Goal: Task Accomplishment & Management: Complete application form

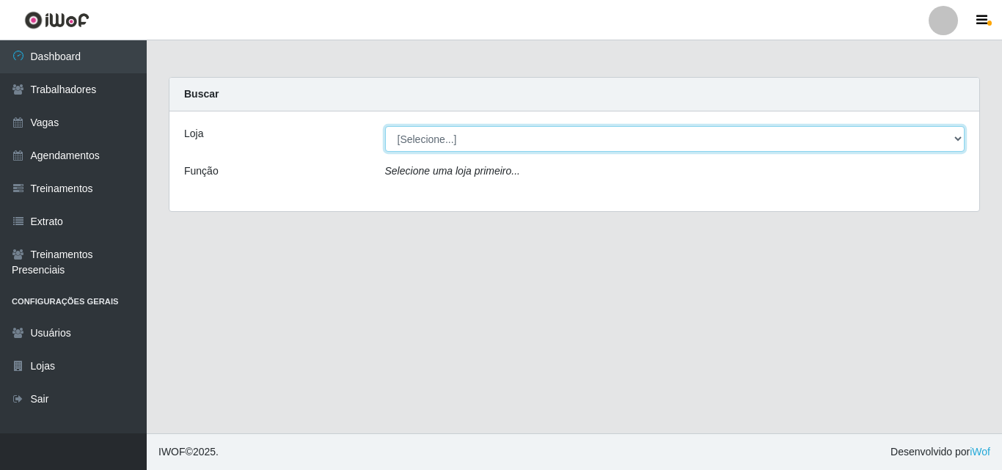
click at [952, 142] on select "[Selecione...] Castelinho Supermercado" at bounding box center [675, 139] width 580 height 26
select select "377"
click at [385, 126] on select "[Selecione...] Castelinho Supermercado" at bounding box center [675, 139] width 580 height 26
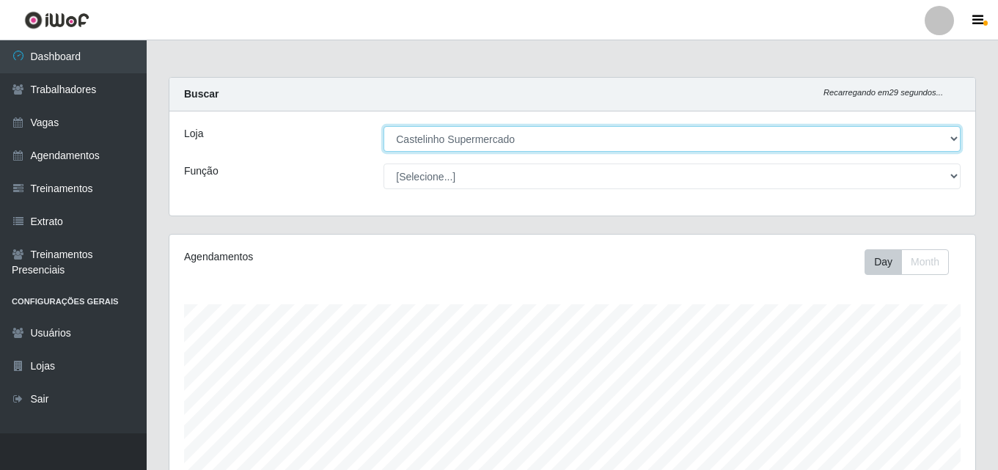
scroll to position [304, 806]
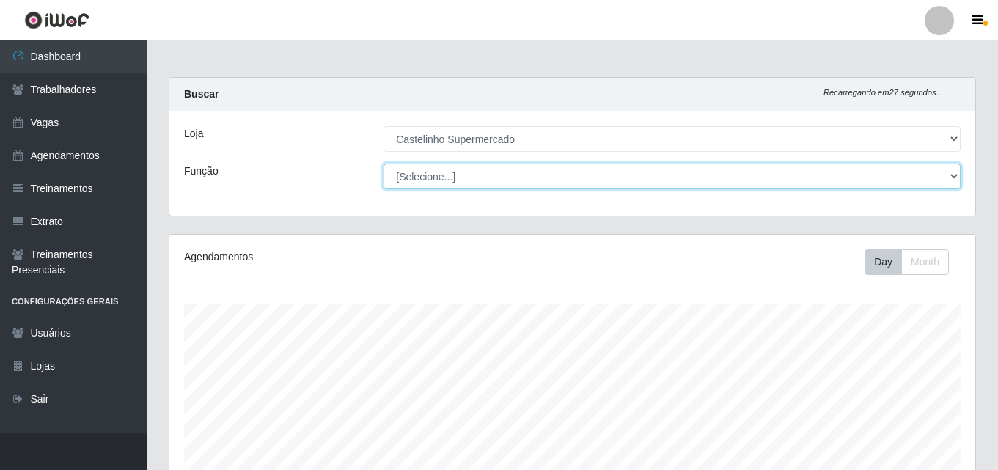
click at [953, 178] on select "[Selecione...] ASG ASG + ASG ++ Balconista de Açougue Balconista de Açougue + B…" at bounding box center [672, 177] width 577 height 26
select select "1"
click at [384, 164] on select "[Selecione...] ASG ASG + ASG ++ Balconista de Açougue Balconista de Açougue + B…" at bounding box center [672, 177] width 577 height 26
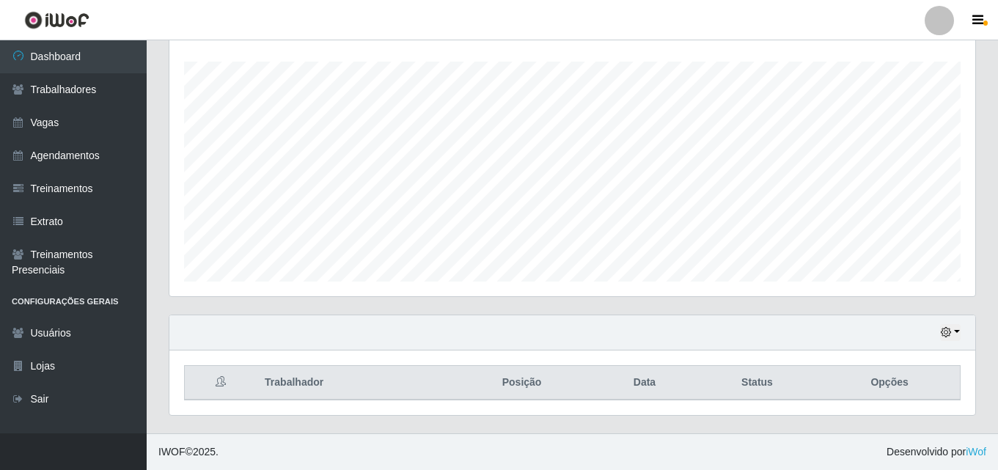
scroll to position [0, 0]
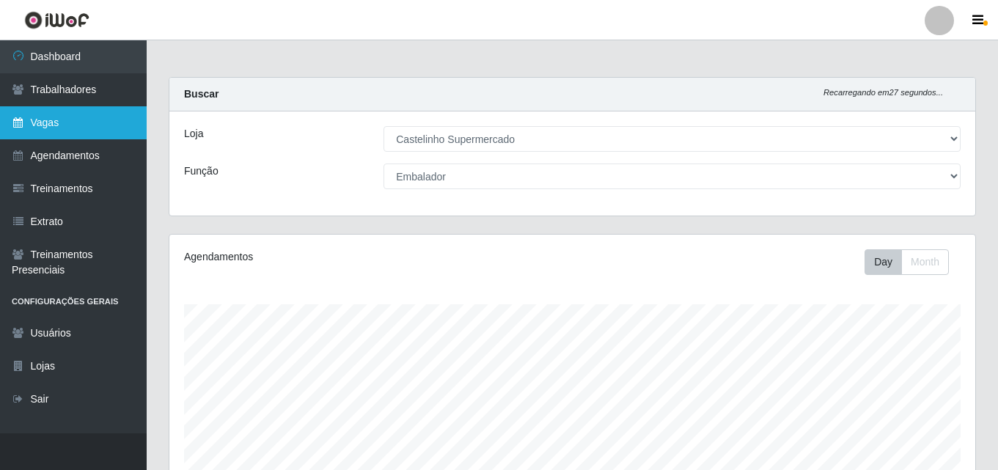
click at [46, 116] on link "Vagas" at bounding box center [73, 122] width 147 height 33
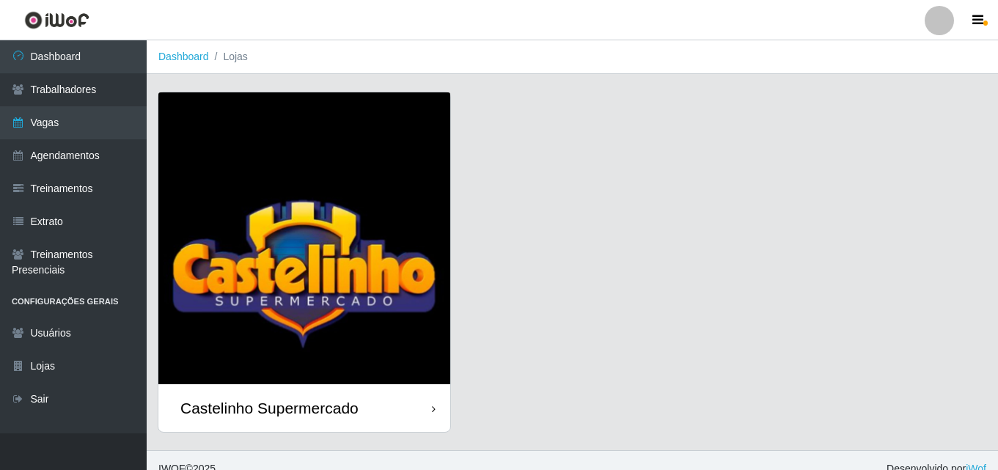
click at [277, 402] on div "Castelinho Supermercado" at bounding box center [269, 408] width 178 height 18
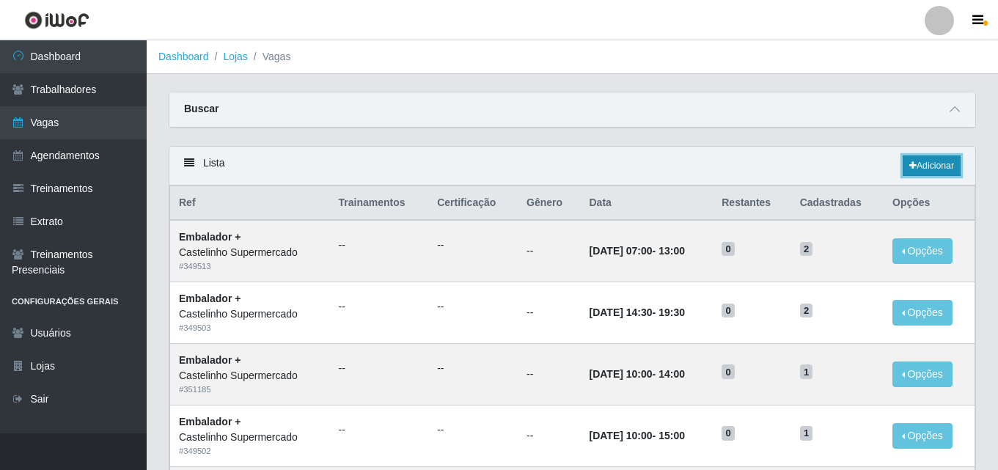
click at [932, 163] on link "Adicionar" at bounding box center [932, 165] width 58 height 21
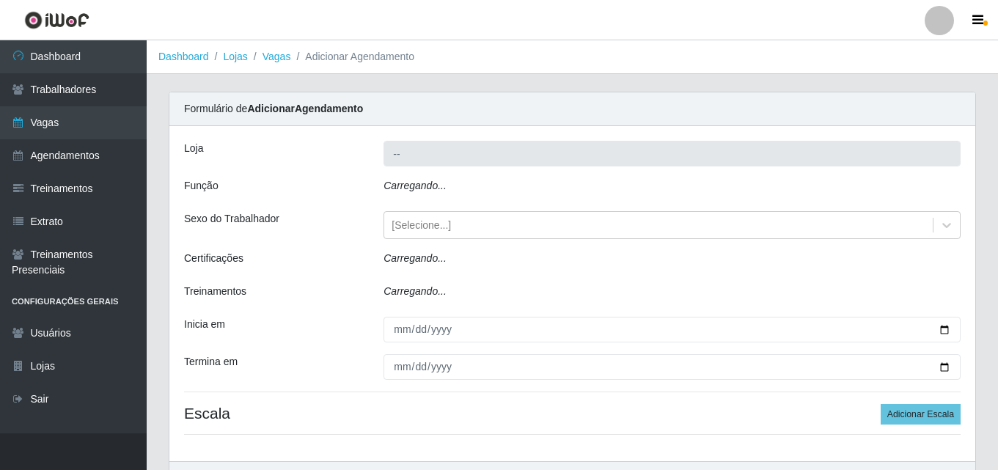
type input "Castelinho Supermercado"
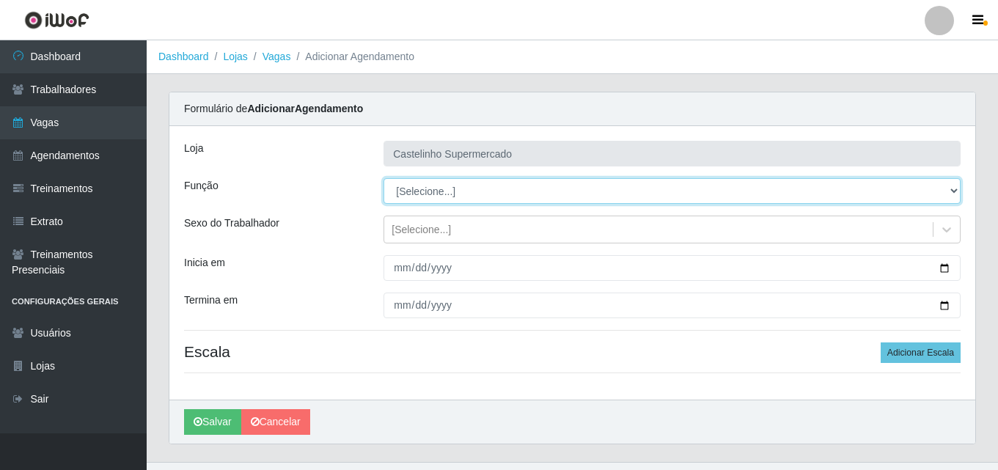
click at [441, 196] on select "[Selecione...] ASG ASG + ASG ++ Balconista de Açougue Balconista de Açougue + B…" at bounding box center [672, 191] width 577 height 26
select select "1"
click at [384, 178] on select "[Selecione...] ASG ASG + ASG ++ Balconista de Açougue Balconista de Açougue + B…" at bounding box center [672, 191] width 577 height 26
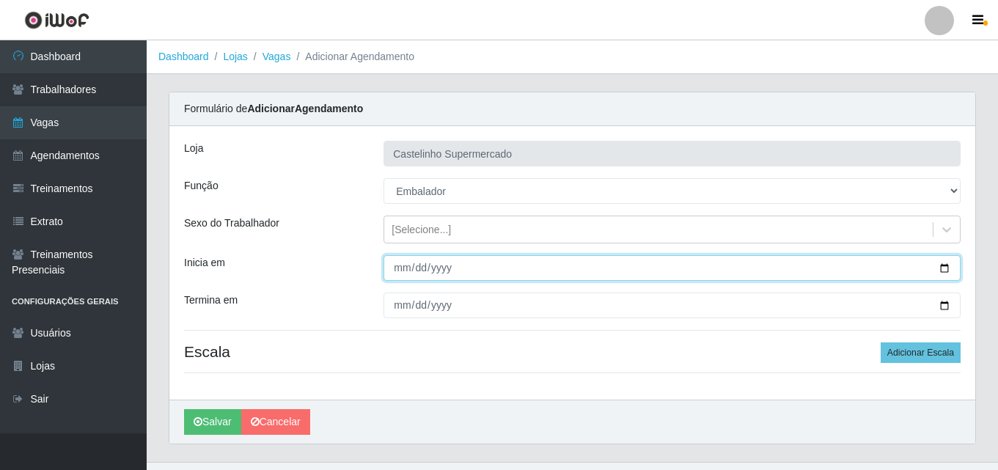
click at [409, 270] on input "Inicia em" at bounding box center [672, 268] width 577 height 26
type input "[DATE]"
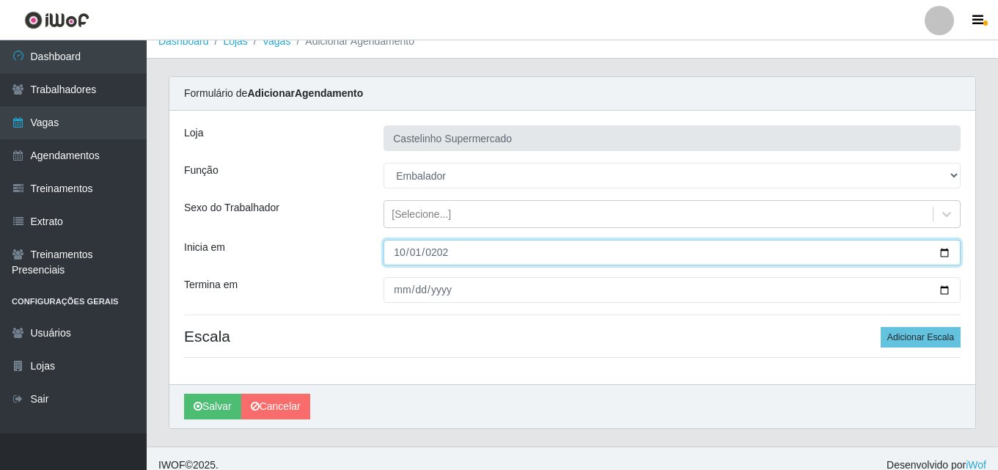
scroll to position [29, 0]
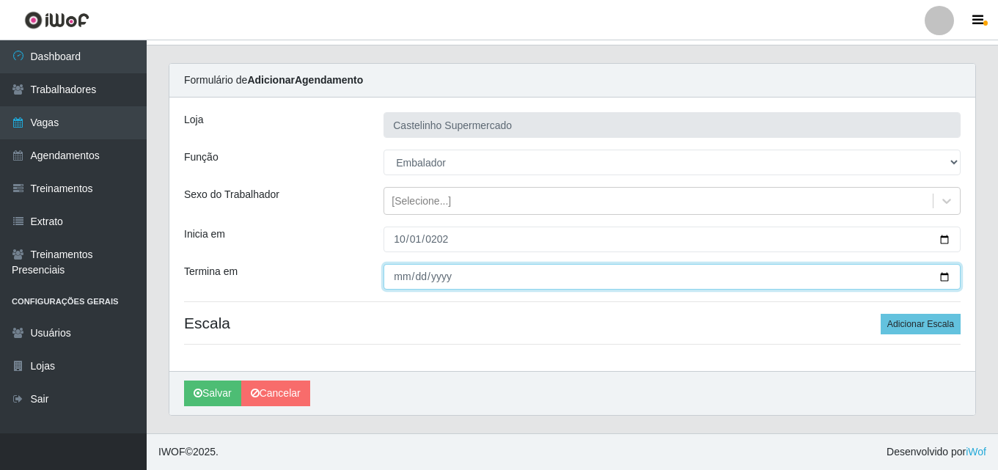
click at [403, 276] on input "Termina em" at bounding box center [672, 277] width 577 height 26
type input "[DATE]"
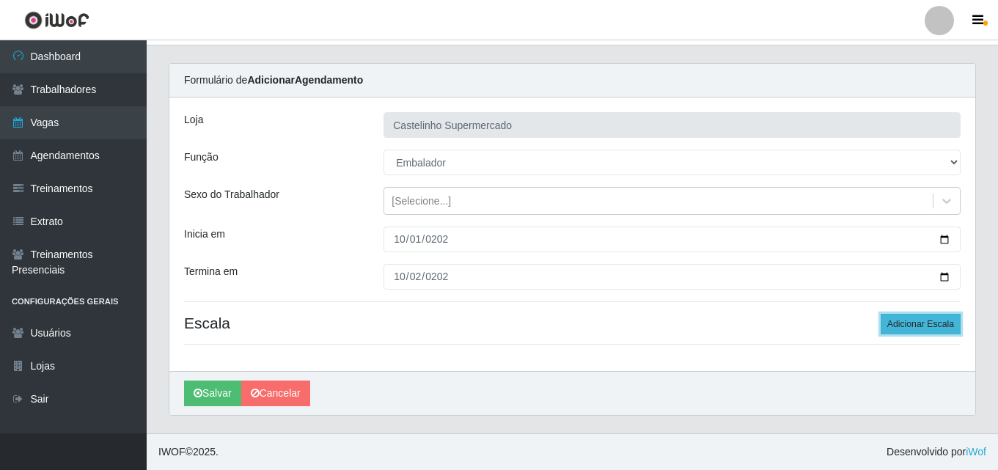
click at [937, 318] on button "Adicionar Escala" at bounding box center [921, 324] width 80 height 21
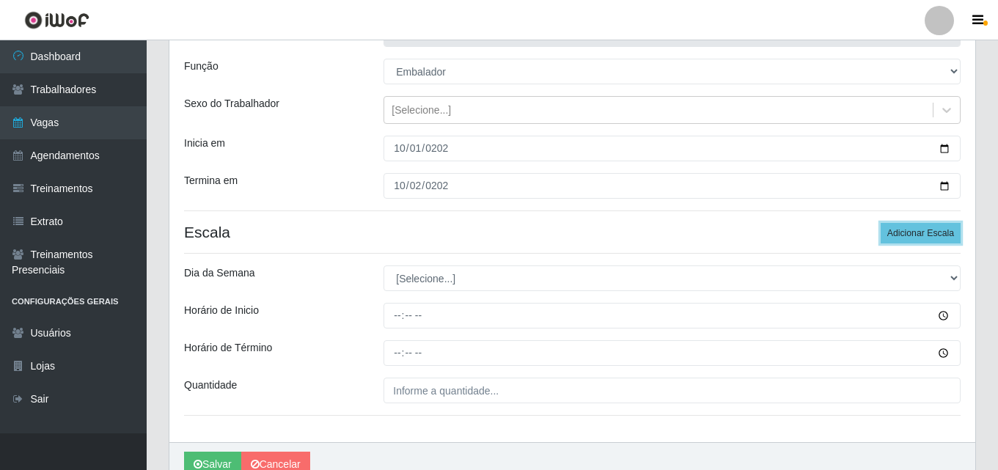
scroll to position [191, 0]
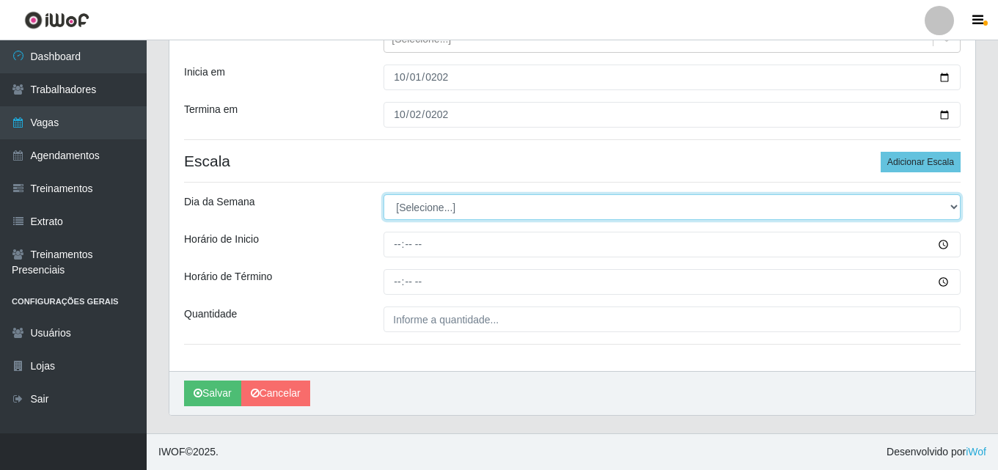
click at [465, 203] on select "[Selecione...] Segunda Terça Quarta Quinta Sexta Sábado Domingo" at bounding box center [672, 207] width 577 height 26
select select "3"
click at [384, 194] on select "[Selecione...] Segunda Terça Quarta Quinta Sexta Sábado Domingo" at bounding box center [672, 207] width 577 height 26
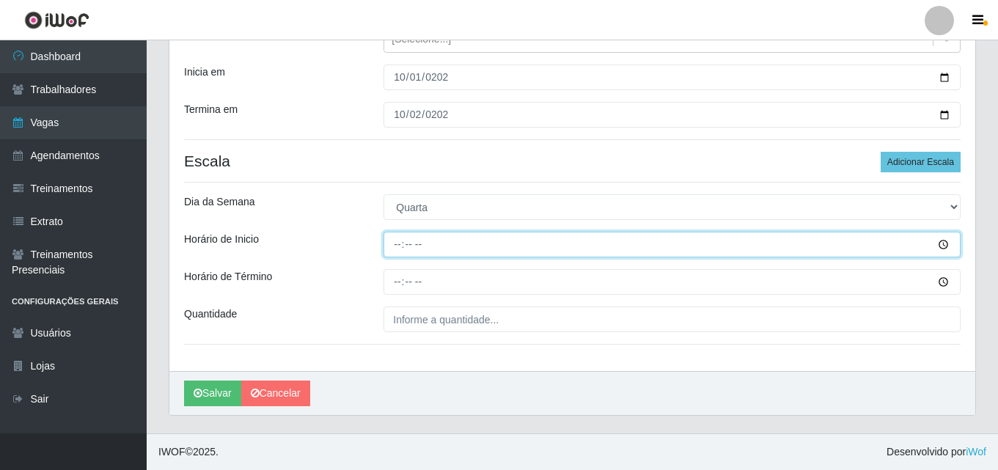
click at [394, 243] on input "Horário de Inicio" at bounding box center [672, 245] width 577 height 26
type input "08:00"
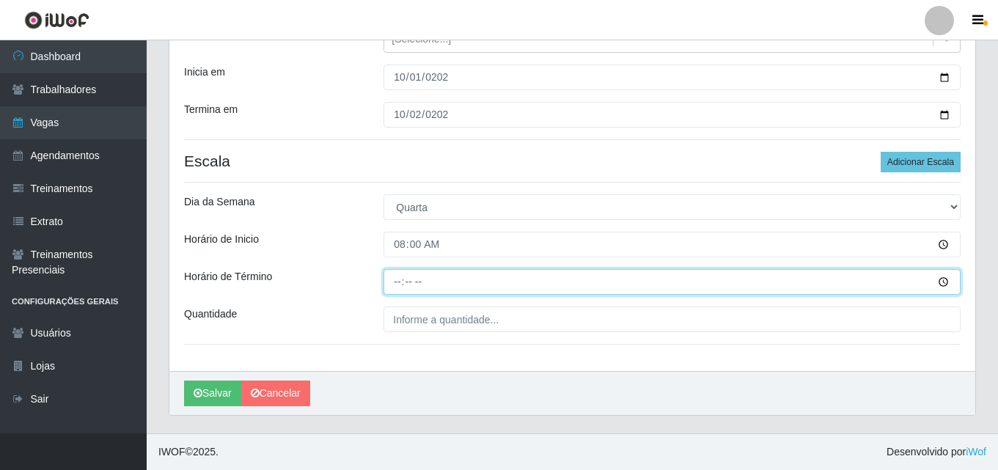
click at [403, 282] on input "Horário de Término" at bounding box center [672, 282] width 577 height 26
type input "14:00"
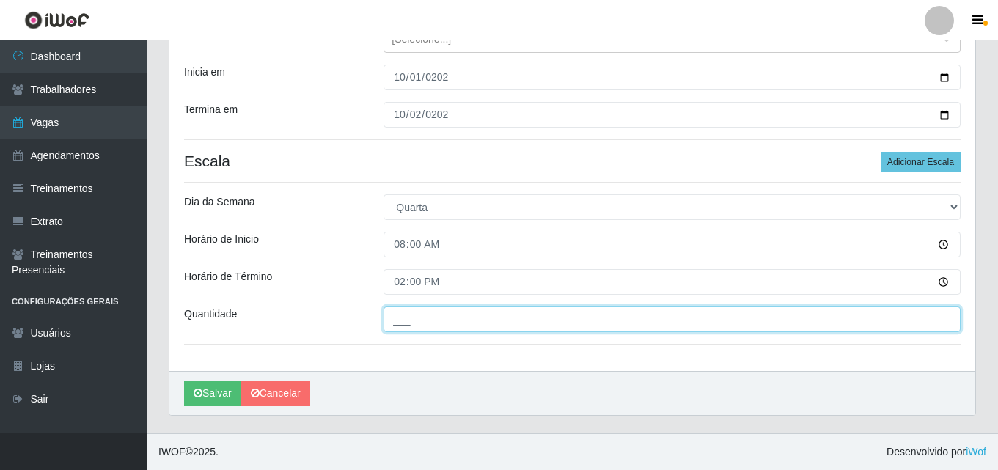
click at [406, 319] on input "___" at bounding box center [672, 320] width 577 height 26
type input "2__"
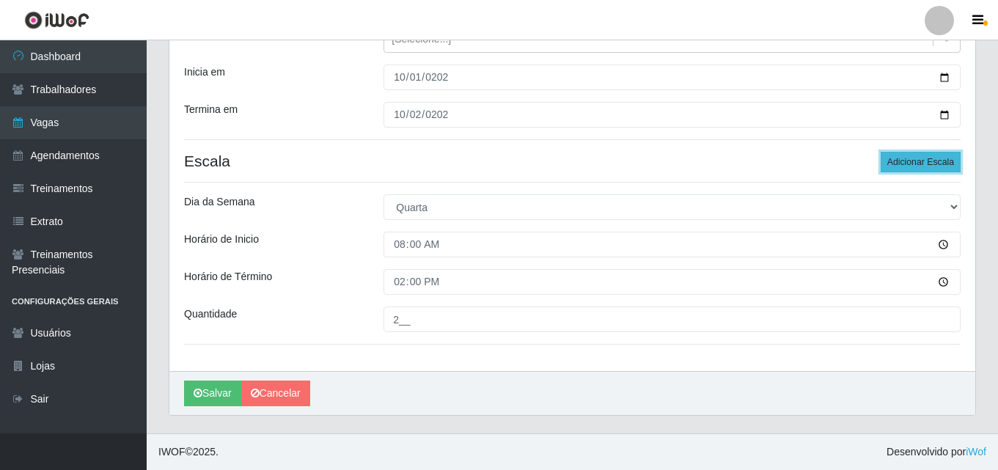
click at [926, 163] on button "Adicionar Escala" at bounding box center [921, 162] width 80 height 21
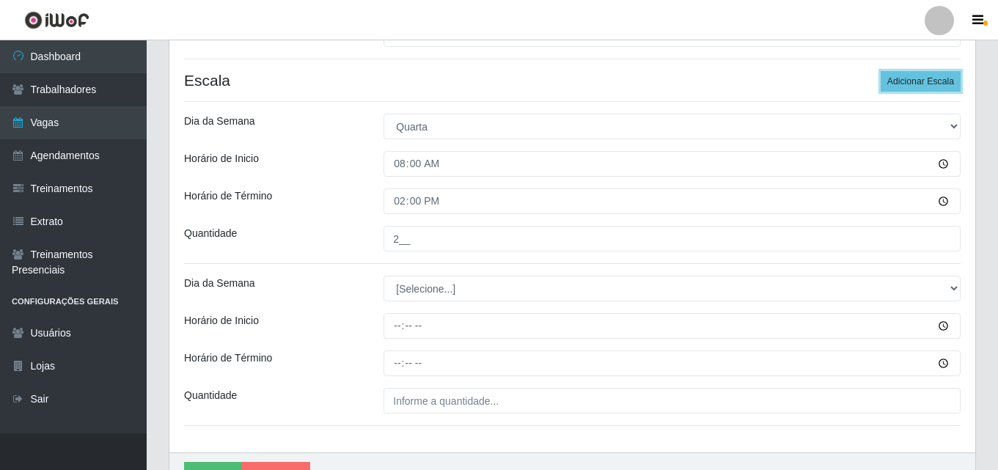
scroll to position [337, 0]
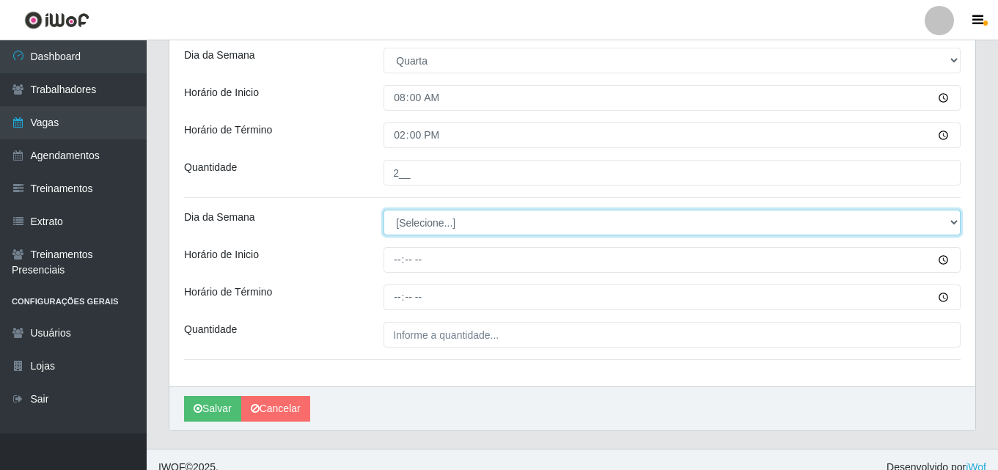
click at [497, 223] on select "[Selecione...] Segunda Terça Quarta Quinta Sexta Sábado Domingo" at bounding box center [672, 223] width 577 height 26
select select "4"
click at [384, 210] on select "[Selecione...] Segunda Terça Quarta Quinta Sexta Sábado Domingo" at bounding box center [672, 223] width 577 height 26
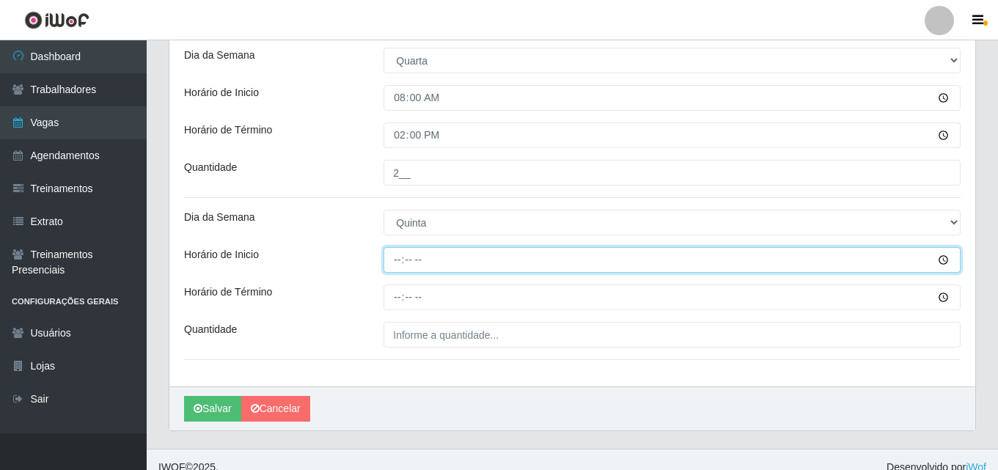
click at [395, 255] on input "Horário de Inicio" at bounding box center [672, 260] width 577 height 26
type input "14:00"
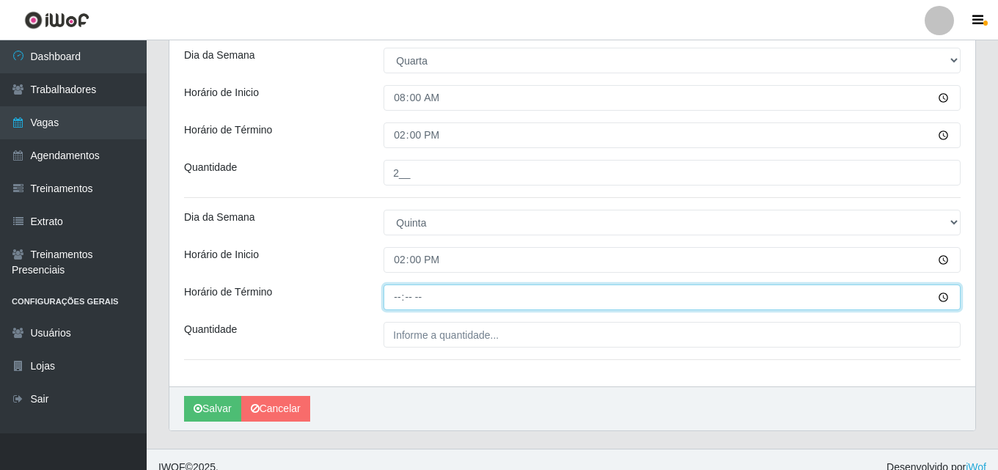
click at [399, 296] on input "Horário de Término" at bounding box center [672, 298] width 577 height 26
type input "20:00"
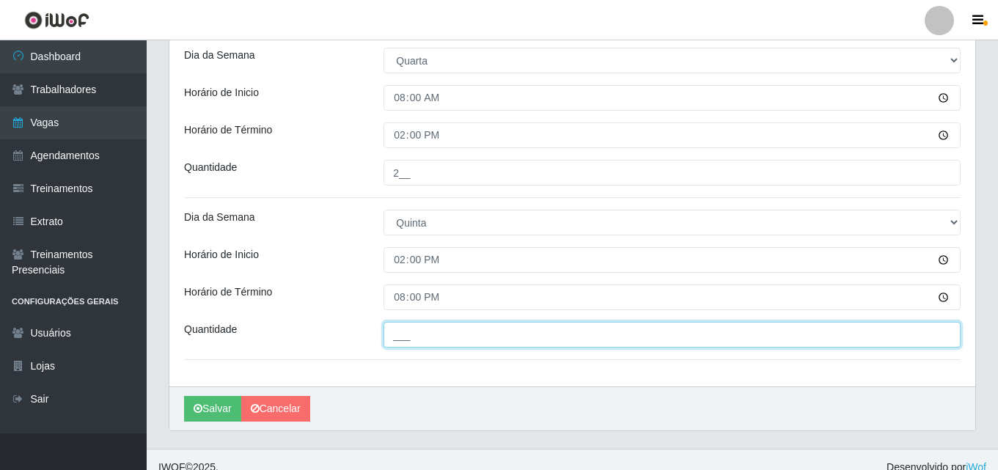
click at [430, 339] on input "___" at bounding box center [672, 335] width 577 height 26
type input "02_"
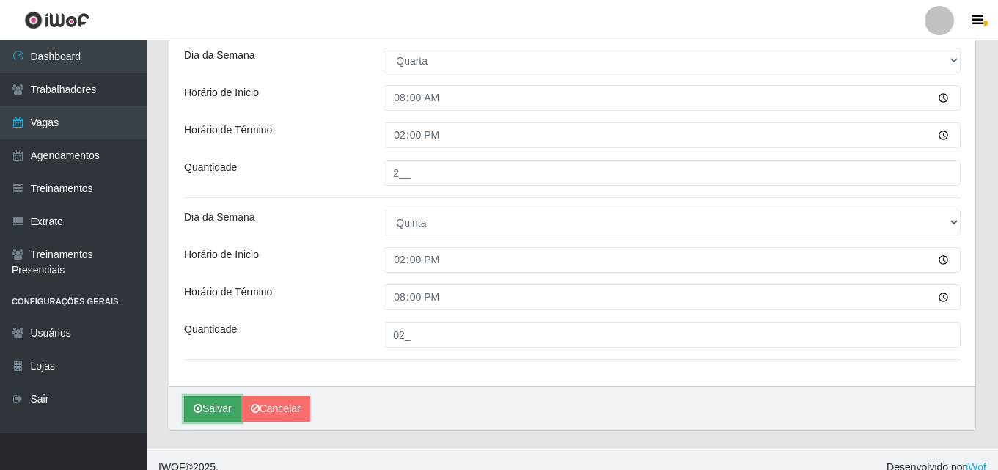
click at [213, 409] on button "Salvar" at bounding box center [212, 409] width 57 height 26
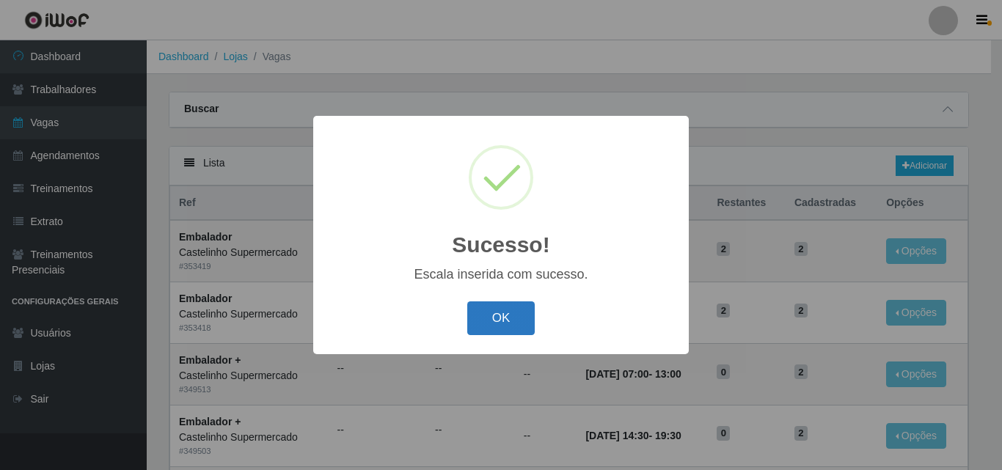
click at [488, 325] on button "OK" at bounding box center [501, 318] width 68 height 34
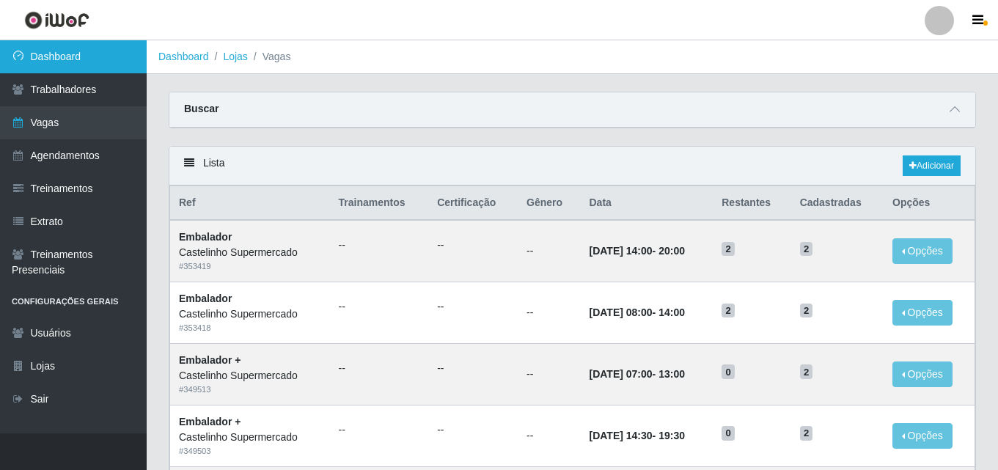
click at [62, 55] on link "Dashboard" at bounding box center [73, 56] width 147 height 33
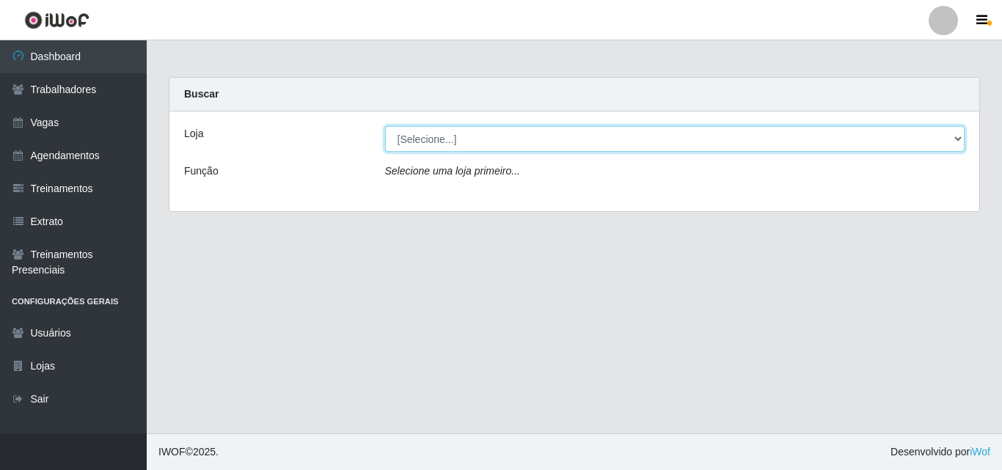
click at [557, 137] on select "[Selecione...] Castelinho Supermercado" at bounding box center [675, 139] width 580 height 26
select select "377"
click at [385, 126] on select "[Selecione...] Castelinho Supermercado" at bounding box center [675, 139] width 580 height 26
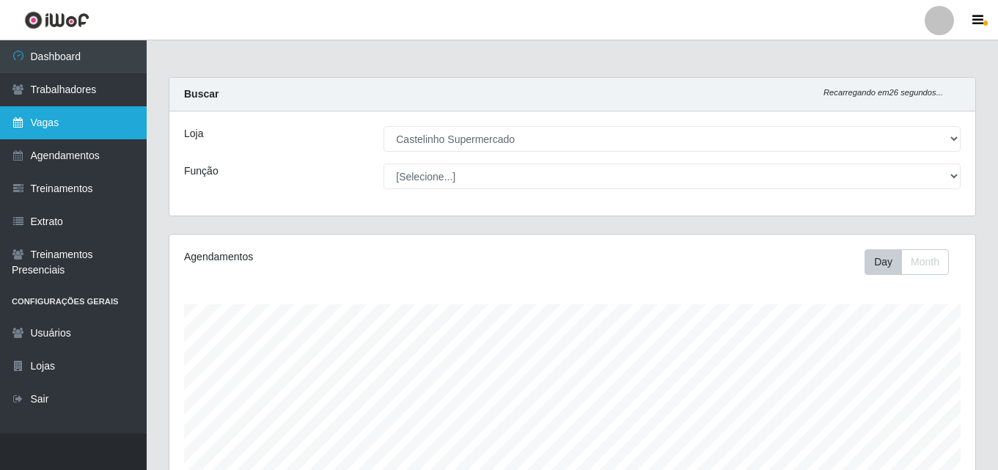
click at [51, 121] on link "Vagas" at bounding box center [73, 122] width 147 height 33
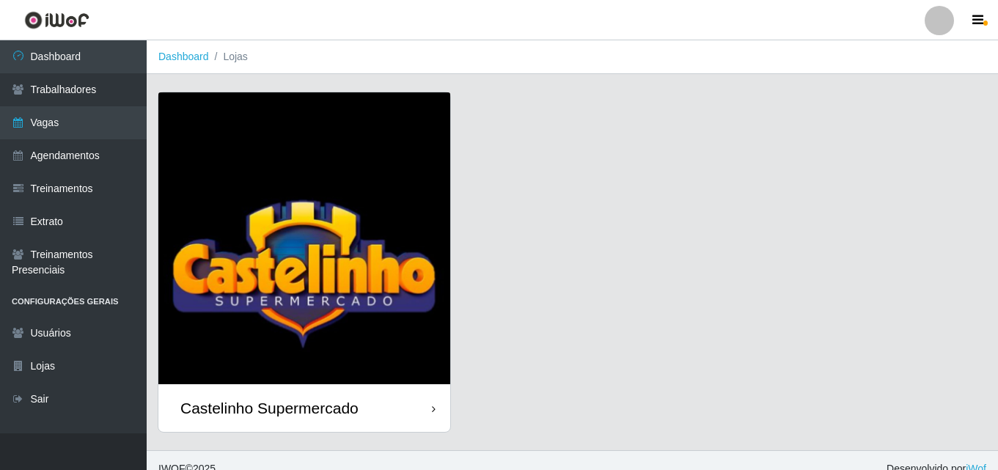
click at [232, 404] on div "Castelinho Supermercado" at bounding box center [269, 408] width 178 height 18
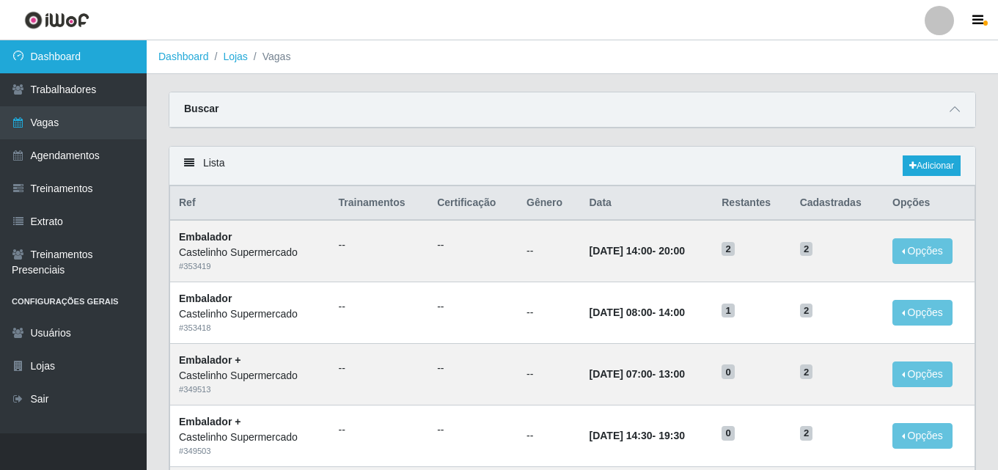
click at [47, 59] on link "Dashboard" at bounding box center [73, 56] width 147 height 33
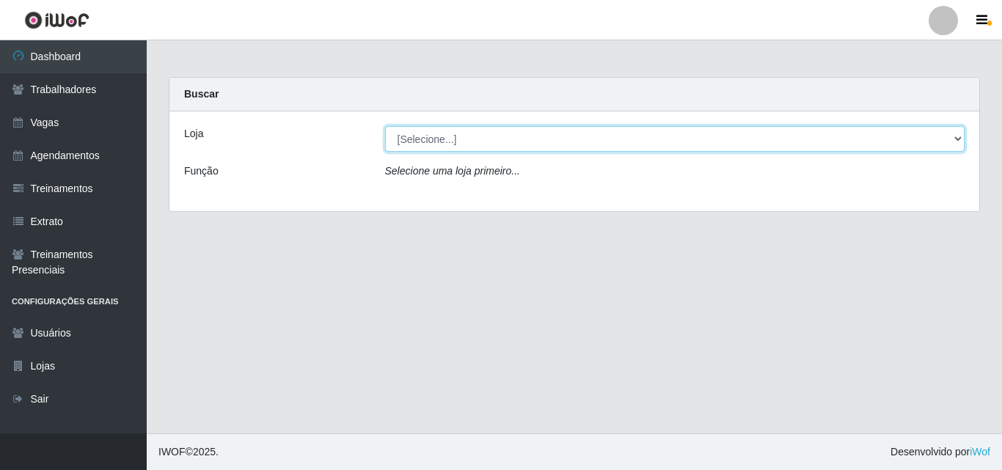
click at [448, 144] on select "[Selecione...] Castelinho Supermercado" at bounding box center [675, 139] width 580 height 26
select select "377"
click at [385, 126] on select "[Selecione...] Castelinho Supermercado" at bounding box center [675, 139] width 580 height 26
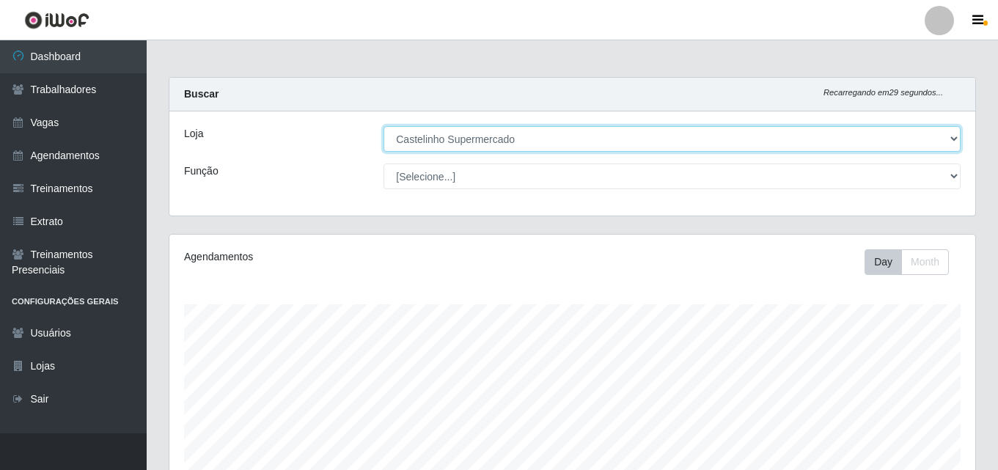
scroll to position [304, 806]
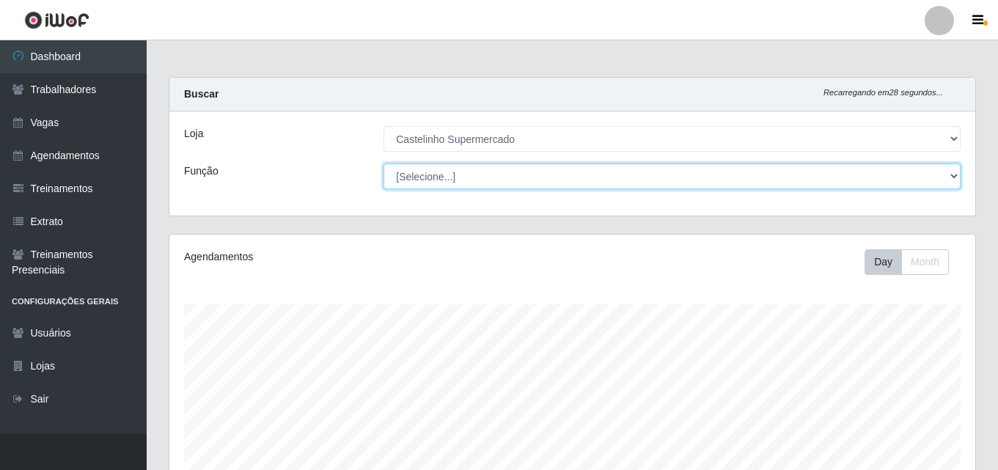
click at [439, 185] on select "[Selecione...] ASG ASG + ASG ++ Balconista de Açougue Balconista de Açougue + B…" at bounding box center [672, 177] width 577 height 26
select select "1"
click at [384, 164] on select "[Selecione...] ASG ASG + ASG ++ Balconista de Açougue Balconista de Açougue + B…" at bounding box center [672, 177] width 577 height 26
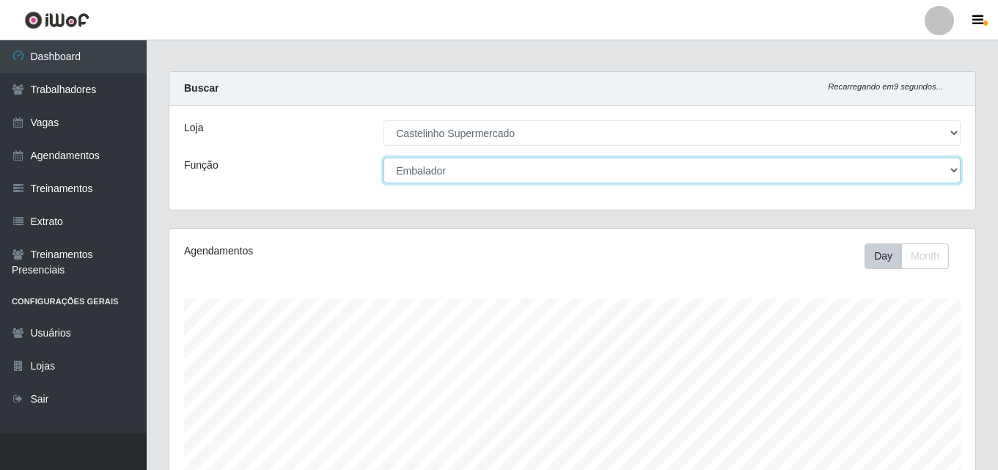
scroll to position [0, 0]
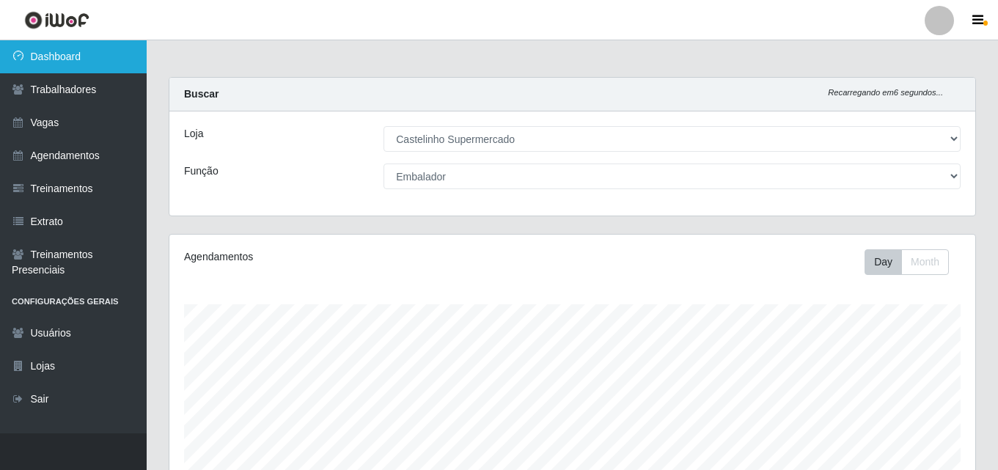
click at [58, 54] on link "Dashboard" at bounding box center [73, 56] width 147 height 33
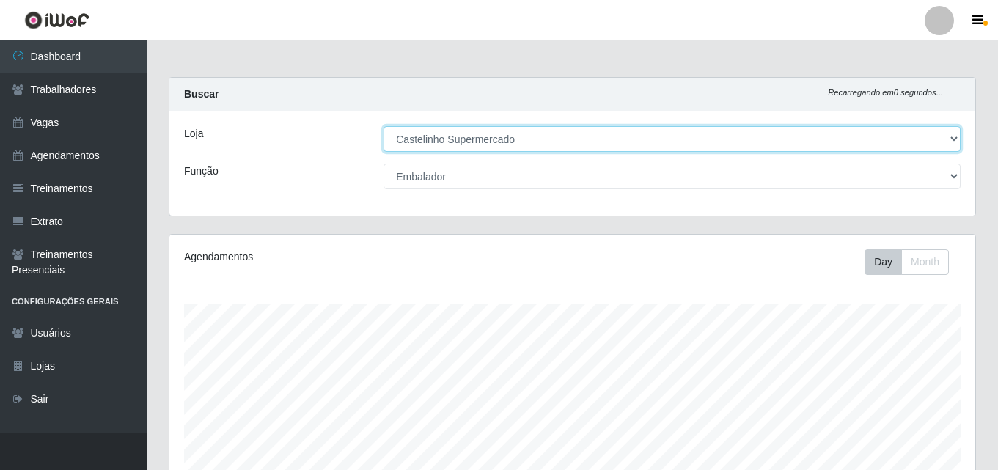
click at [946, 144] on select "[Selecione...] Castelinho Supermercado" at bounding box center [672, 139] width 577 height 26
click at [384, 126] on select "[Selecione...] Castelinho Supermercado" at bounding box center [672, 139] width 577 height 26
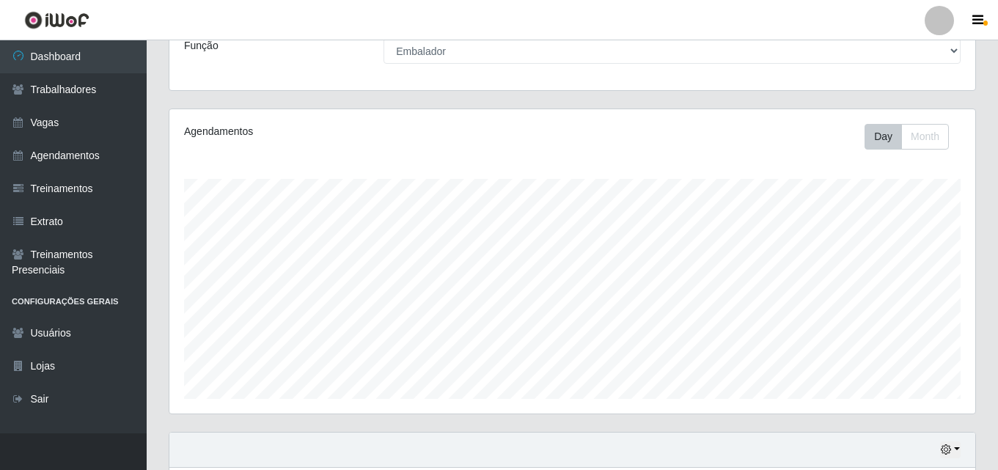
scroll to position [243, 0]
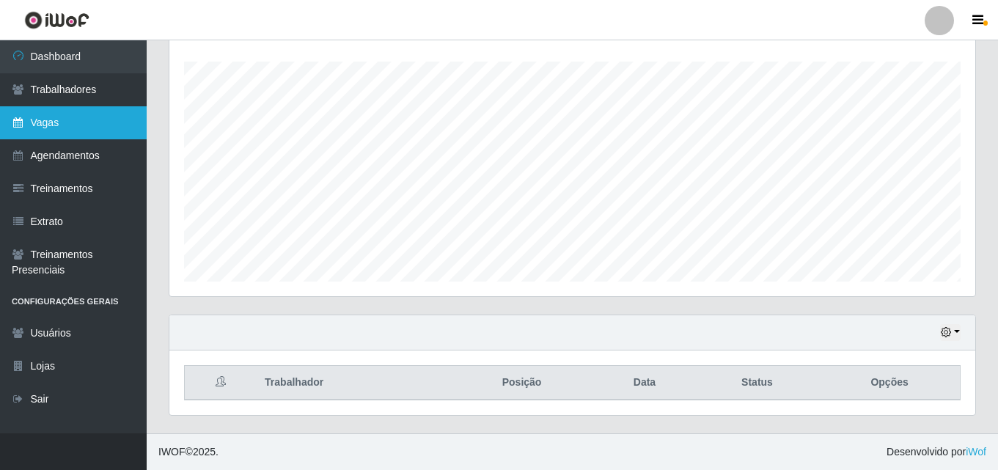
click at [44, 125] on link "Vagas" at bounding box center [73, 122] width 147 height 33
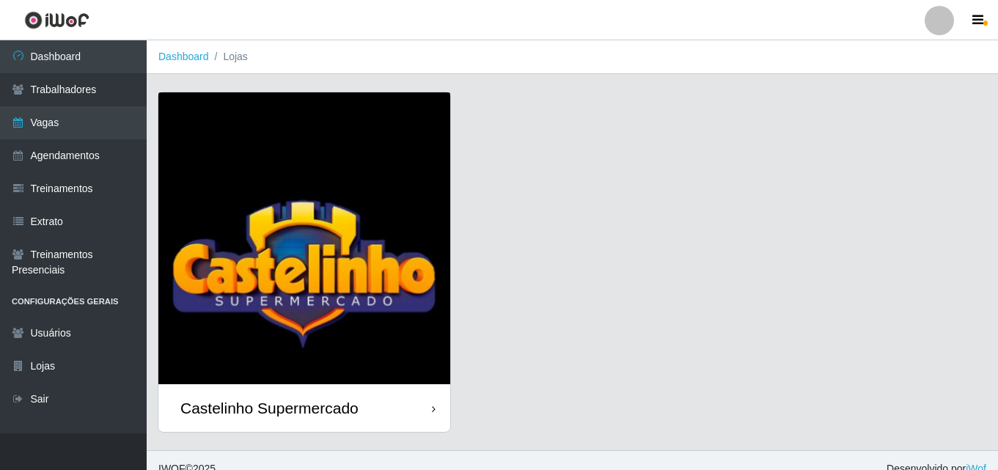
click at [232, 411] on div "Castelinho Supermercado" at bounding box center [269, 408] width 178 height 18
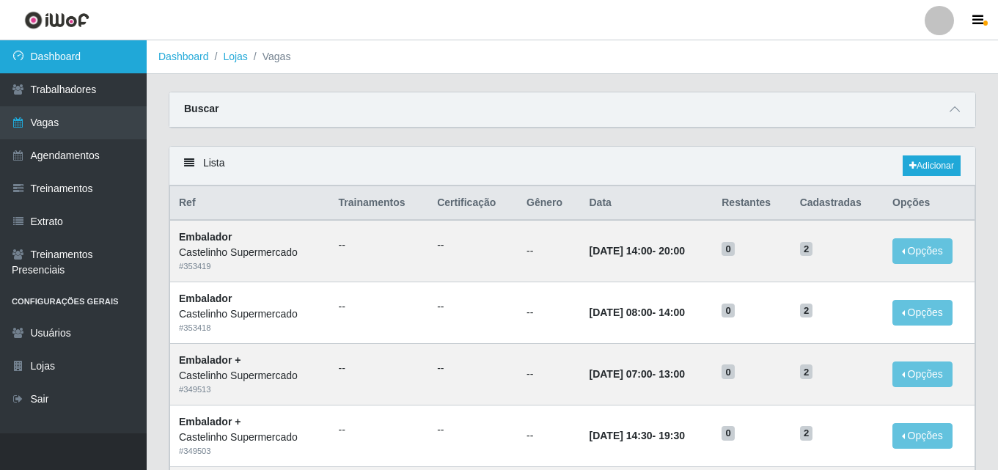
click at [76, 59] on link "Dashboard" at bounding box center [73, 56] width 147 height 33
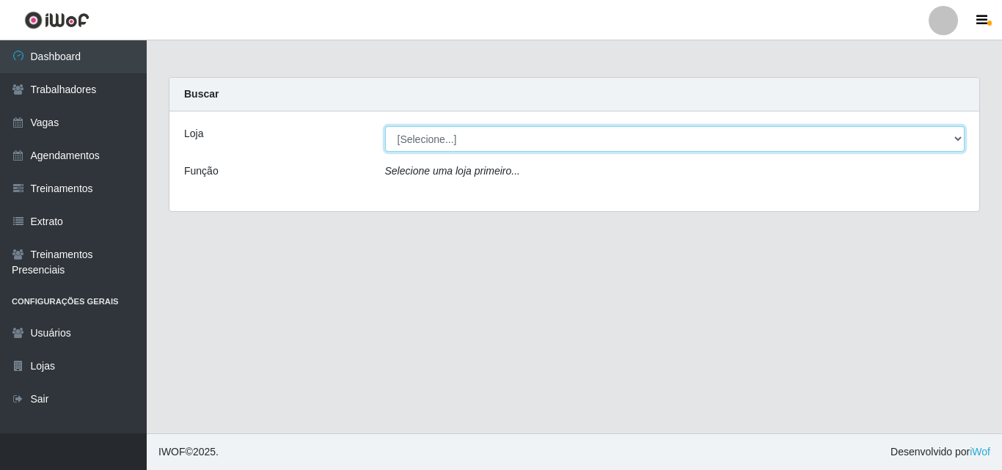
click at [948, 137] on select "[Selecione...] Castelinho Supermercado" at bounding box center [675, 139] width 580 height 26
select select "377"
click at [385, 126] on select "[Selecione...] Castelinho Supermercado" at bounding box center [675, 139] width 580 height 26
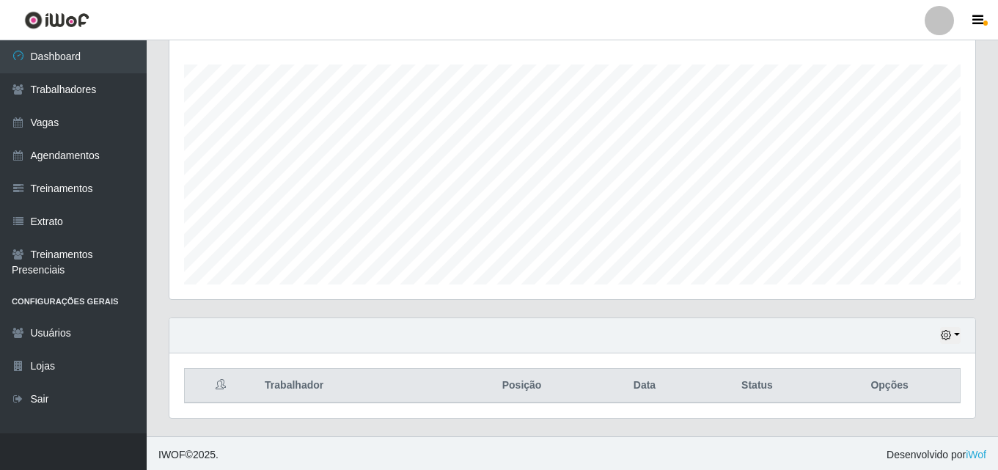
scroll to position [243, 0]
click at [958, 328] on button "button" at bounding box center [950, 332] width 21 height 17
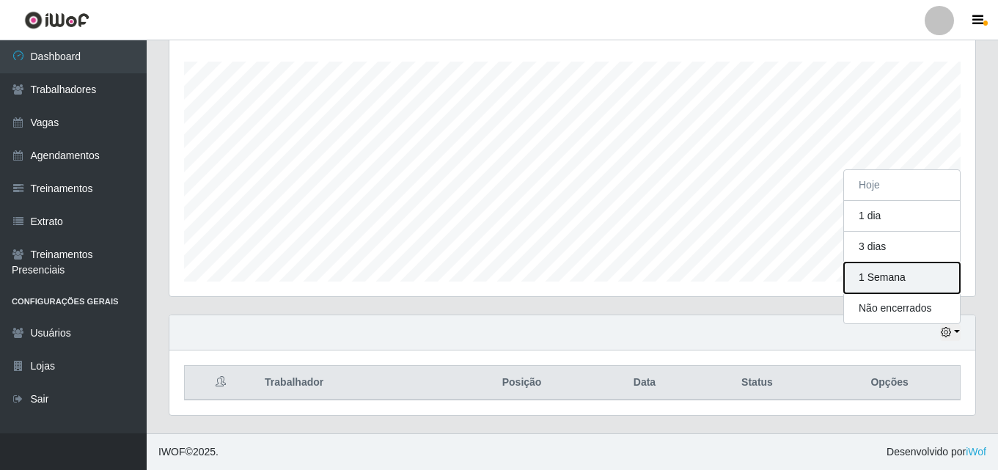
click at [871, 275] on button "1 Semana" at bounding box center [902, 278] width 116 height 31
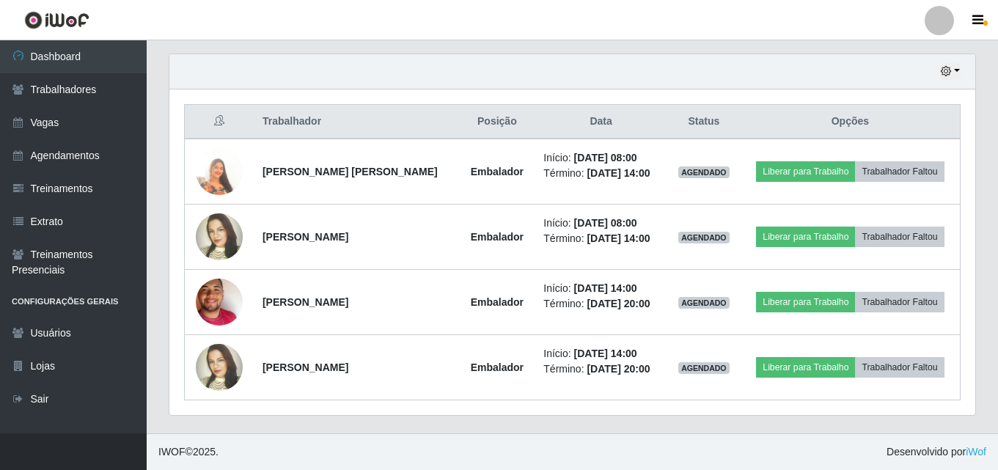
scroll to position [243, 0]
